Goal: Information Seeking & Learning: Learn about a topic

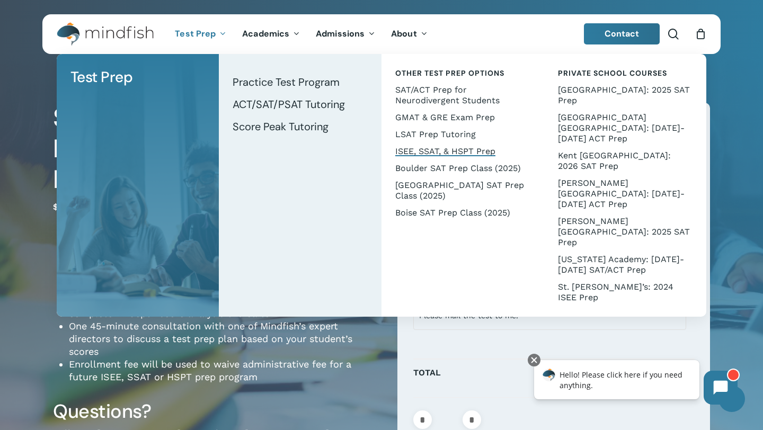
click at [446, 149] on span "ISEE, SSAT, & HSPT Prep" at bounding box center [445, 151] width 100 height 10
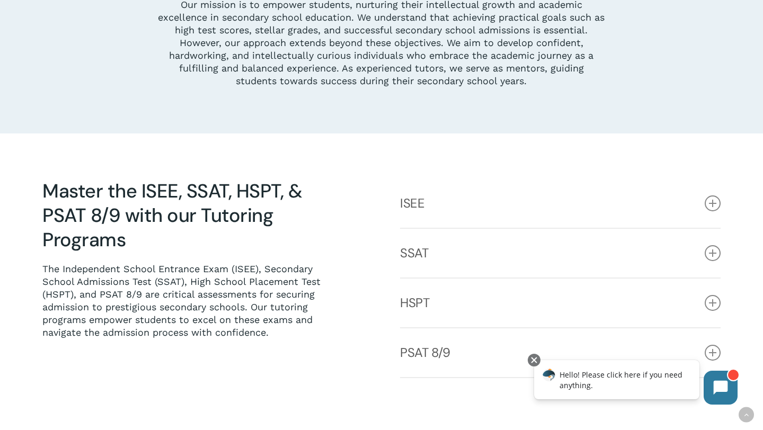
scroll to position [384, 0]
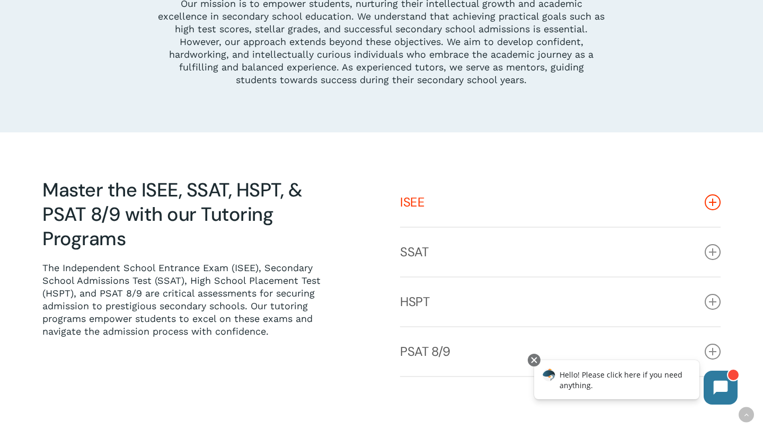
click at [533, 215] on link "ISEE" at bounding box center [560, 202] width 320 height 49
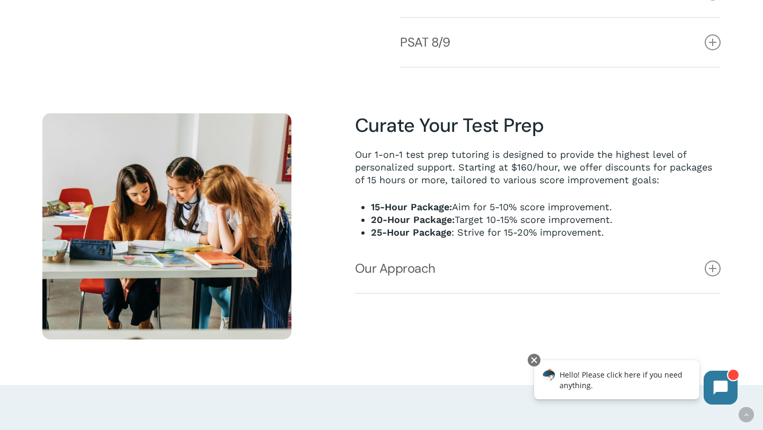
scroll to position [790, 0]
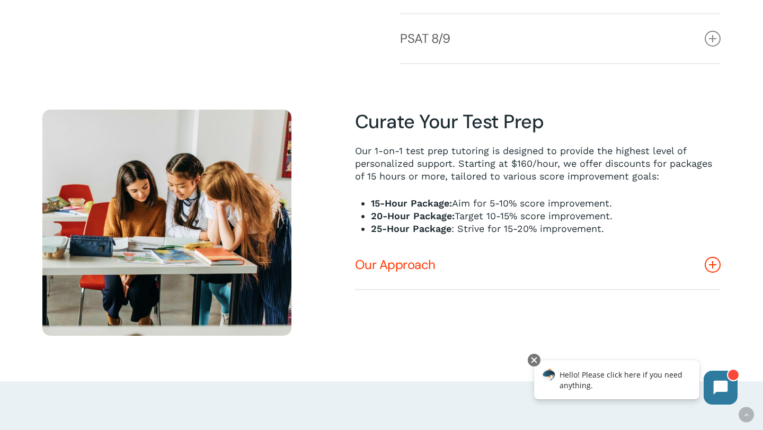
click at [708, 263] on icon at bounding box center [712, 265] width 16 height 16
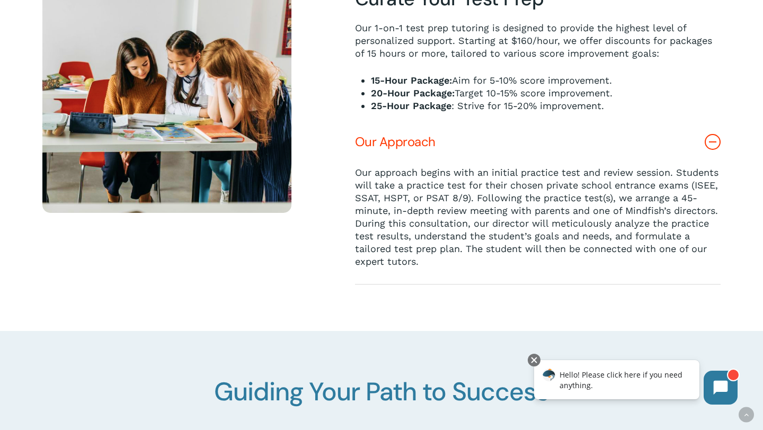
scroll to position [916, 0]
